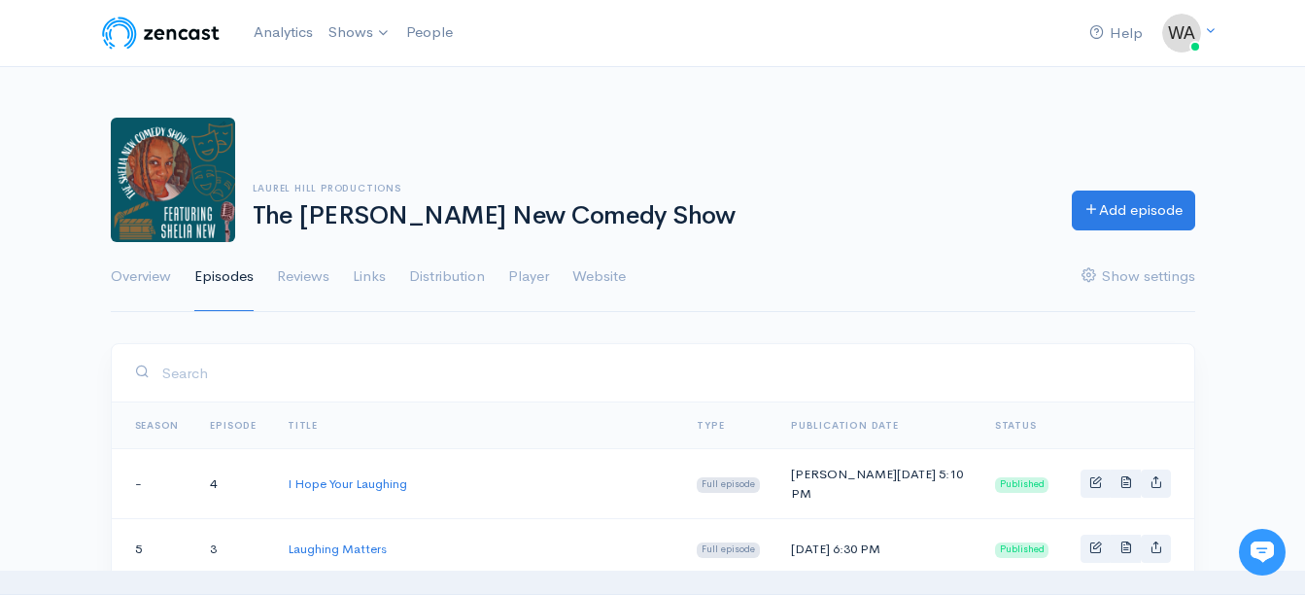
click at [810, 186] on h6 "Laurel Hill Productions" at bounding box center [651, 188] width 796 height 11
drag, startPoint x: 365, startPoint y: 132, endPoint x: 270, endPoint y: 290, distance: 184.8
click at [270, 290] on ul "Overview Episodes Reviews Links Distribution Player Website Show settings" at bounding box center [653, 277] width 1084 height 70
drag, startPoint x: 1126, startPoint y: 196, endPoint x: 977, endPoint y: 162, distance: 152.5
click at [977, 162] on div "Laurel Hill Productions The [PERSON_NAME] New Comedy Show Add episode" at bounding box center [653, 180] width 1108 height 124
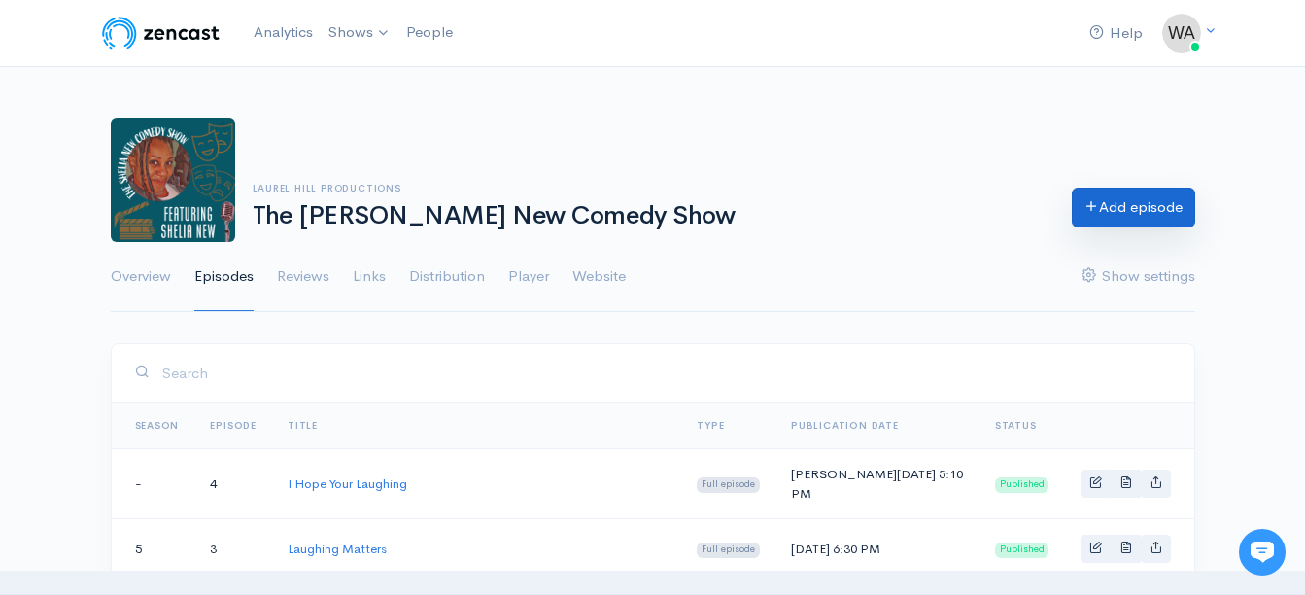
click at [1102, 207] on link "Add episode" at bounding box center [1133, 208] width 123 height 40
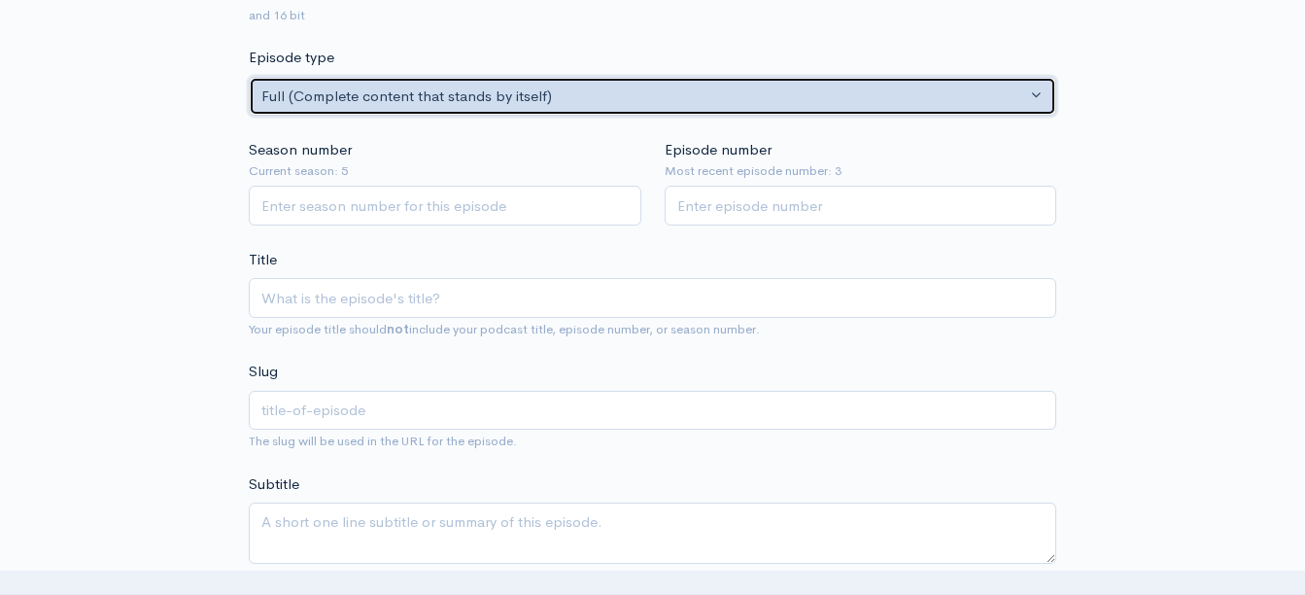
click at [306, 95] on div "Full (Complete content that stands by itself)" at bounding box center [643, 96] width 765 height 22
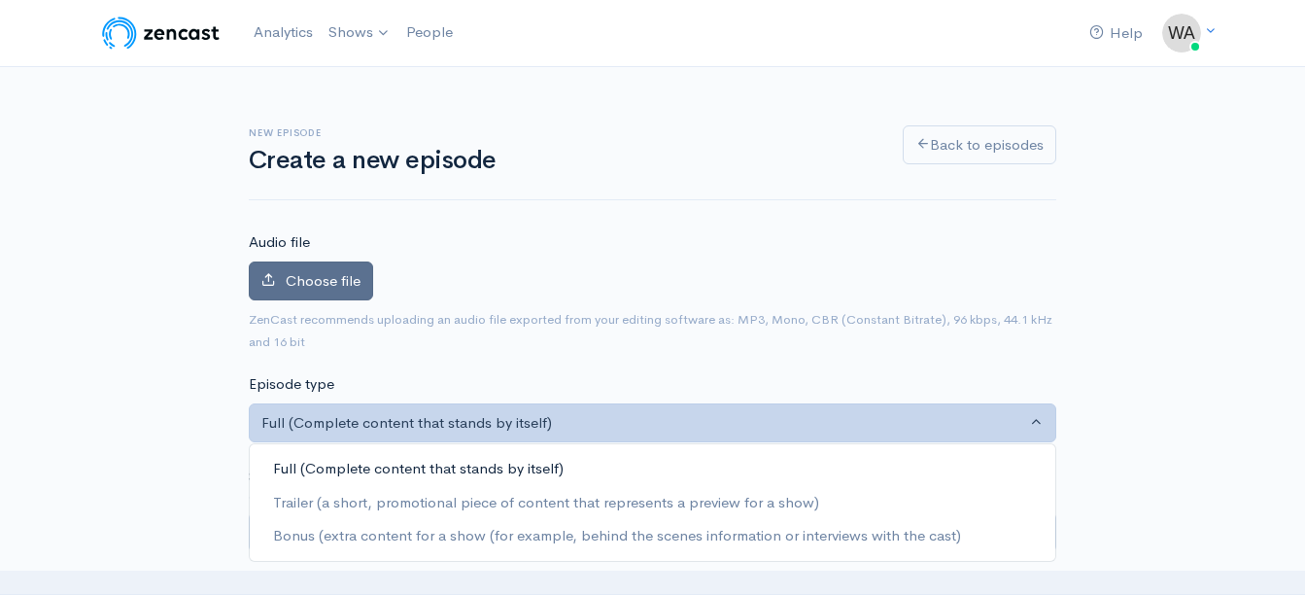
click at [338, 283] on span "Choose file" at bounding box center [323, 280] width 75 height 18
click at [0, 0] on input "Choose file" at bounding box center [0, 0] width 0 height 0
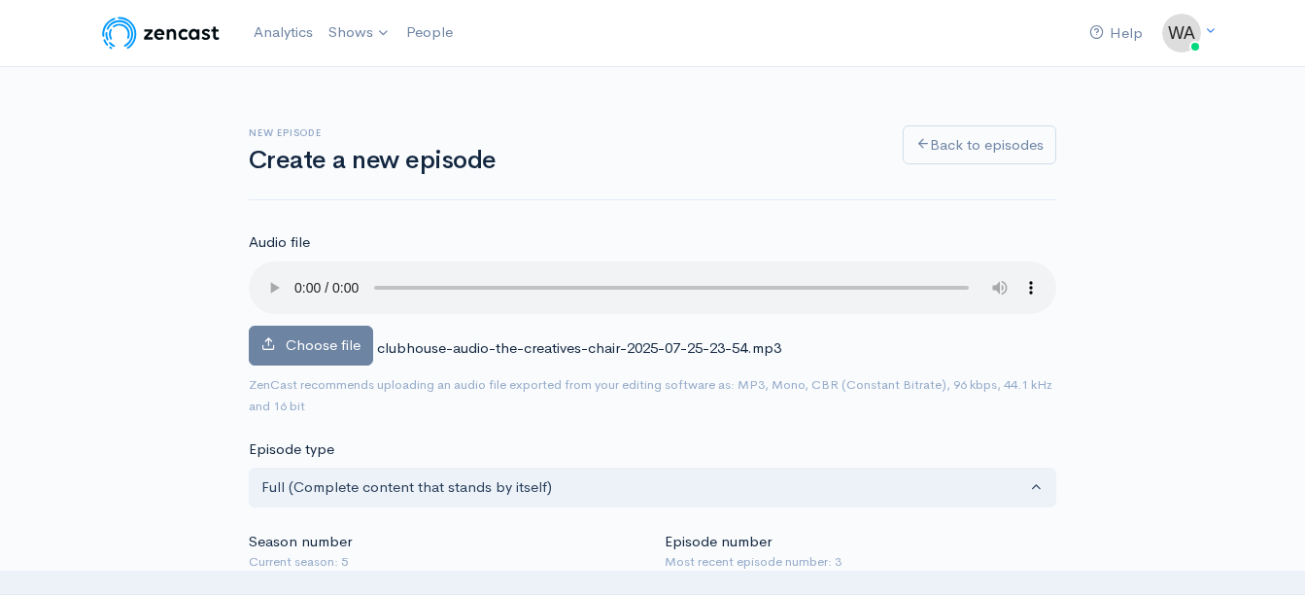
drag, startPoint x: 807, startPoint y: 158, endPoint x: 628, endPoint y: 222, distance: 190.5
drag, startPoint x: 628, startPoint y: 222, endPoint x: 513, endPoint y: 228, distance: 114.8
click at [304, 342] on span "Choose file" at bounding box center [323, 344] width 75 height 18
click at [0, 0] on input "Choose file" at bounding box center [0, 0] width 0 height 0
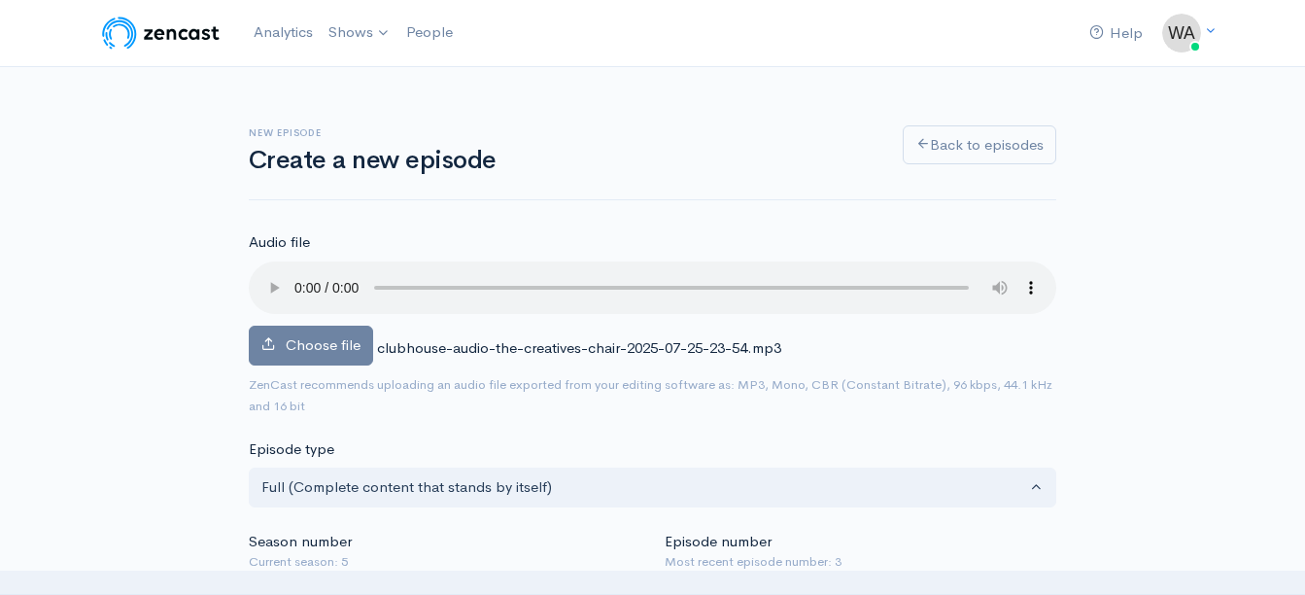
click at [930, 334] on div "Choose file clubhouse-audio-the-creatives-chair-2025-07-25-23-54.mp3 0" at bounding box center [652, 317] width 807 height 112
drag, startPoint x: 273, startPoint y: 282, endPoint x: 214, endPoint y: 324, distance: 73.1
